Goal: Information Seeking & Learning: Learn about a topic

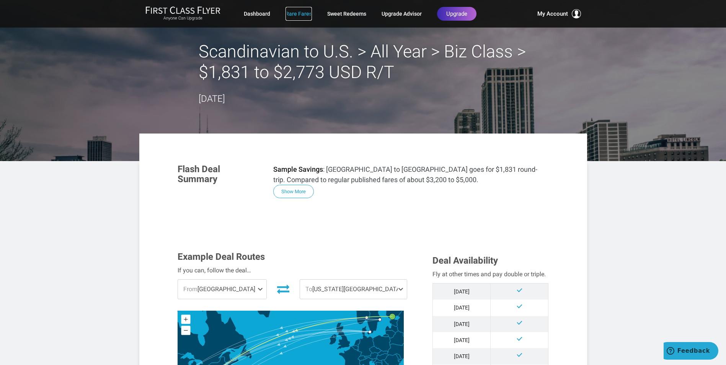
click at [305, 14] on link "Rare Fares" at bounding box center [298, 14] width 26 height 14
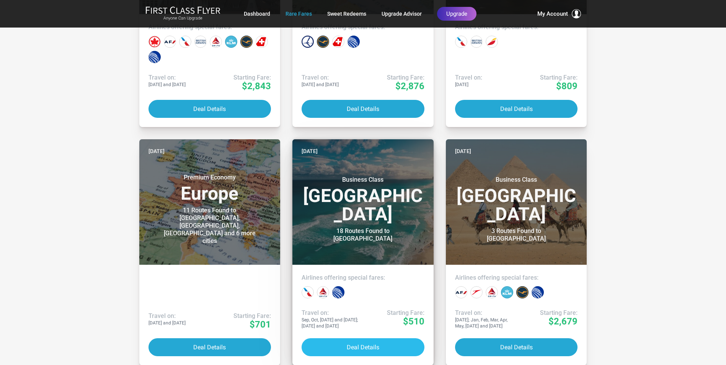
scroll to position [2104, 0]
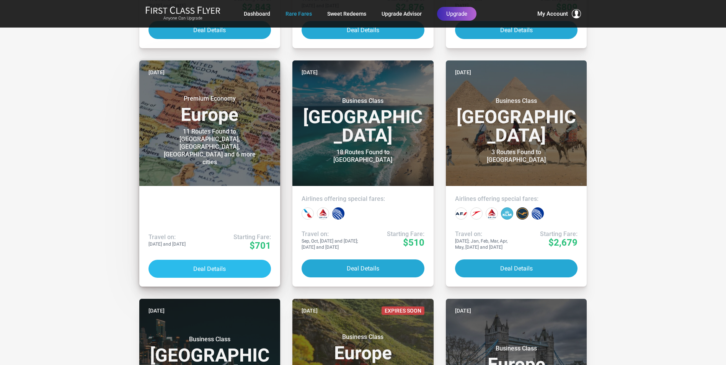
click at [211, 266] on button "Deal Details" at bounding box center [209, 269] width 123 height 18
click at [208, 268] on button "Deal Details" at bounding box center [209, 269] width 123 height 18
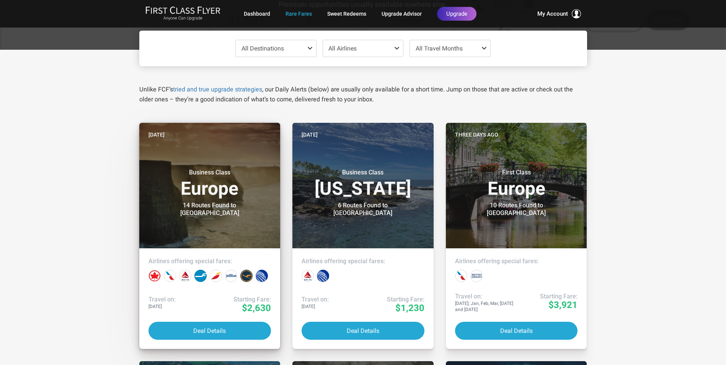
scroll to position [191, 0]
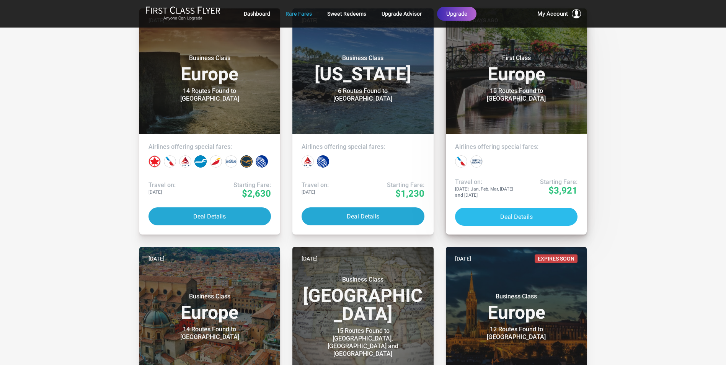
click at [513, 216] on button "Deal Details" at bounding box center [516, 217] width 123 height 18
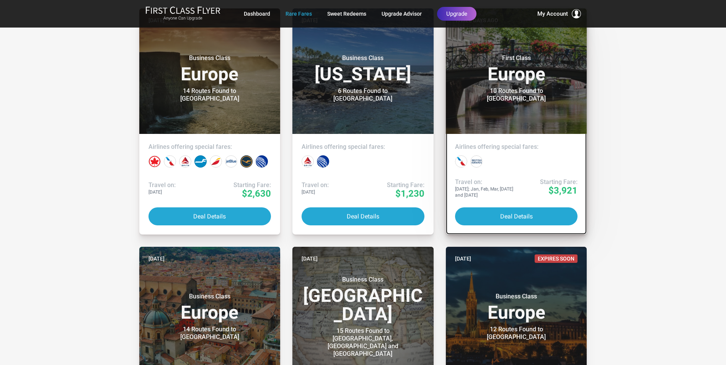
click at [523, 66] on h3 "First Class Europe" at bounding box center [516, 68] width 123 height 29
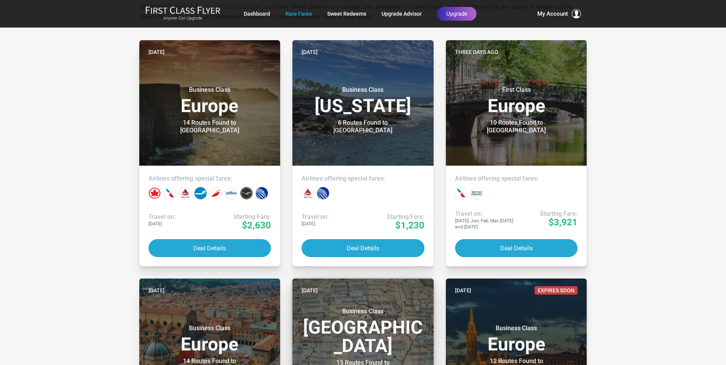
scroll to position [153, 0]
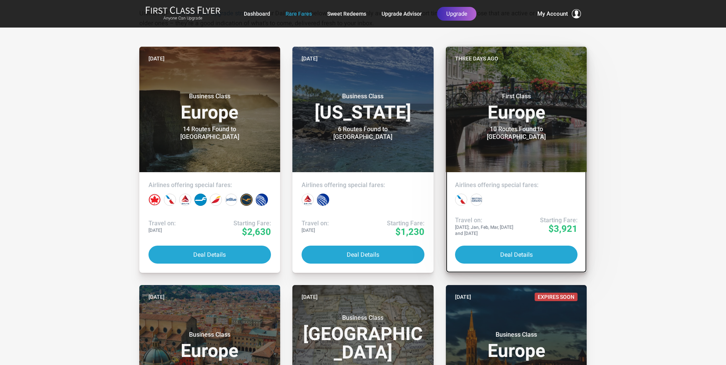
click at [515, 118] on h3 "First Class Europe" at bounding box center [516, 107] width 123 height 29
